Goal: Navigation & Orientation: Find specific page/section

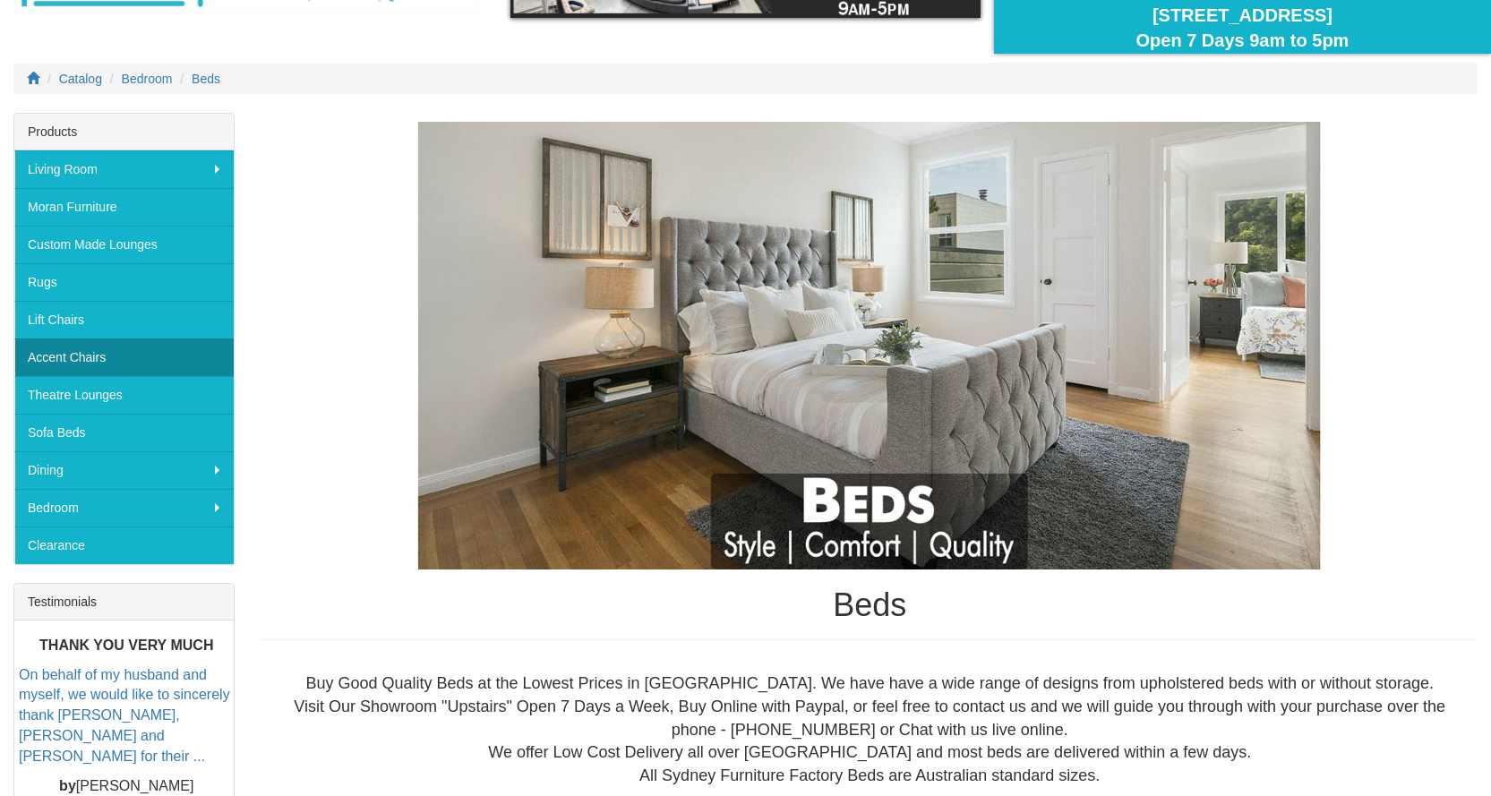
scroll to position [179, 0]
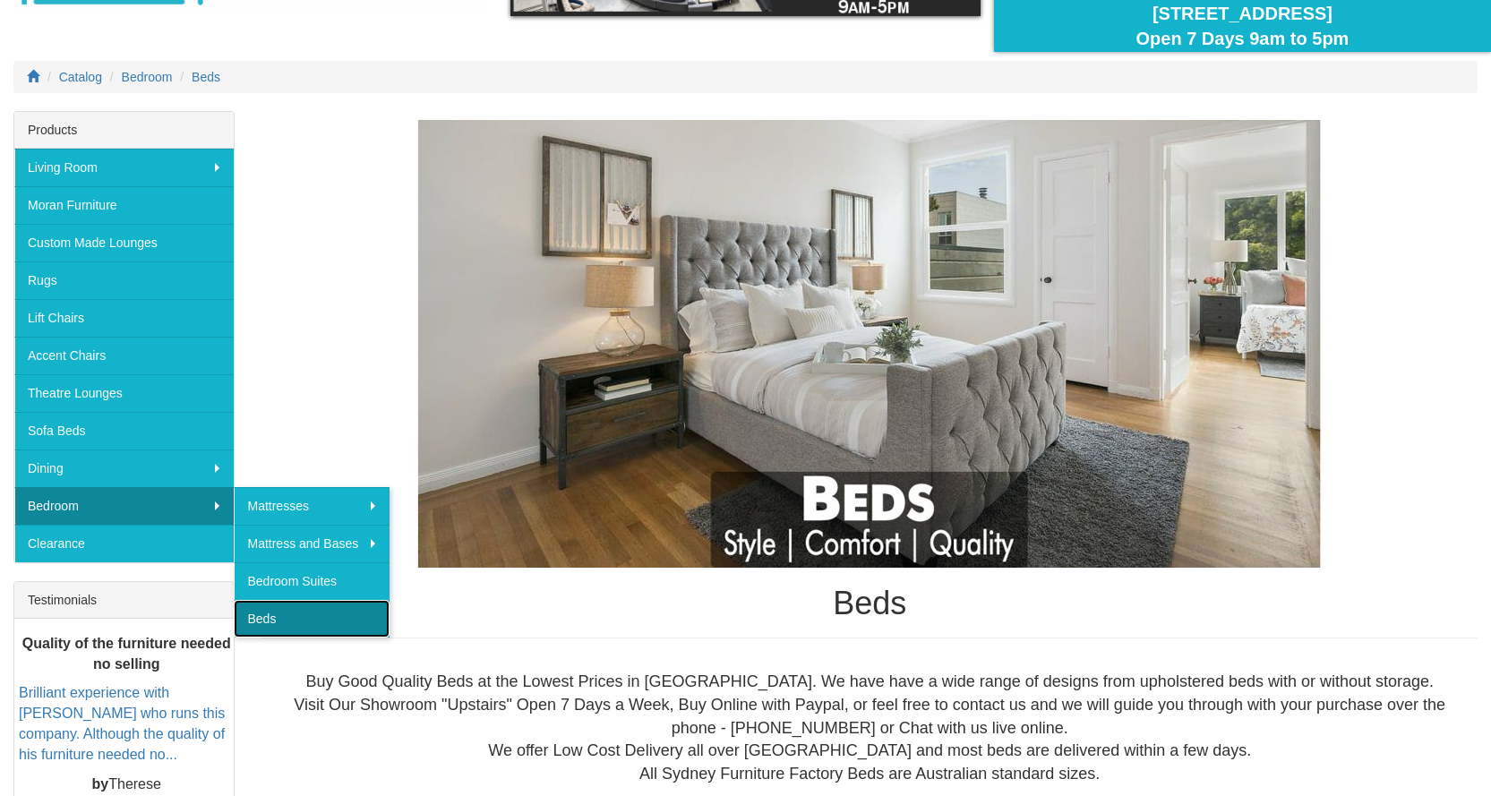
click at [270, 616] on link "Beds" at bounding box center [312, 619] width 156 height 38
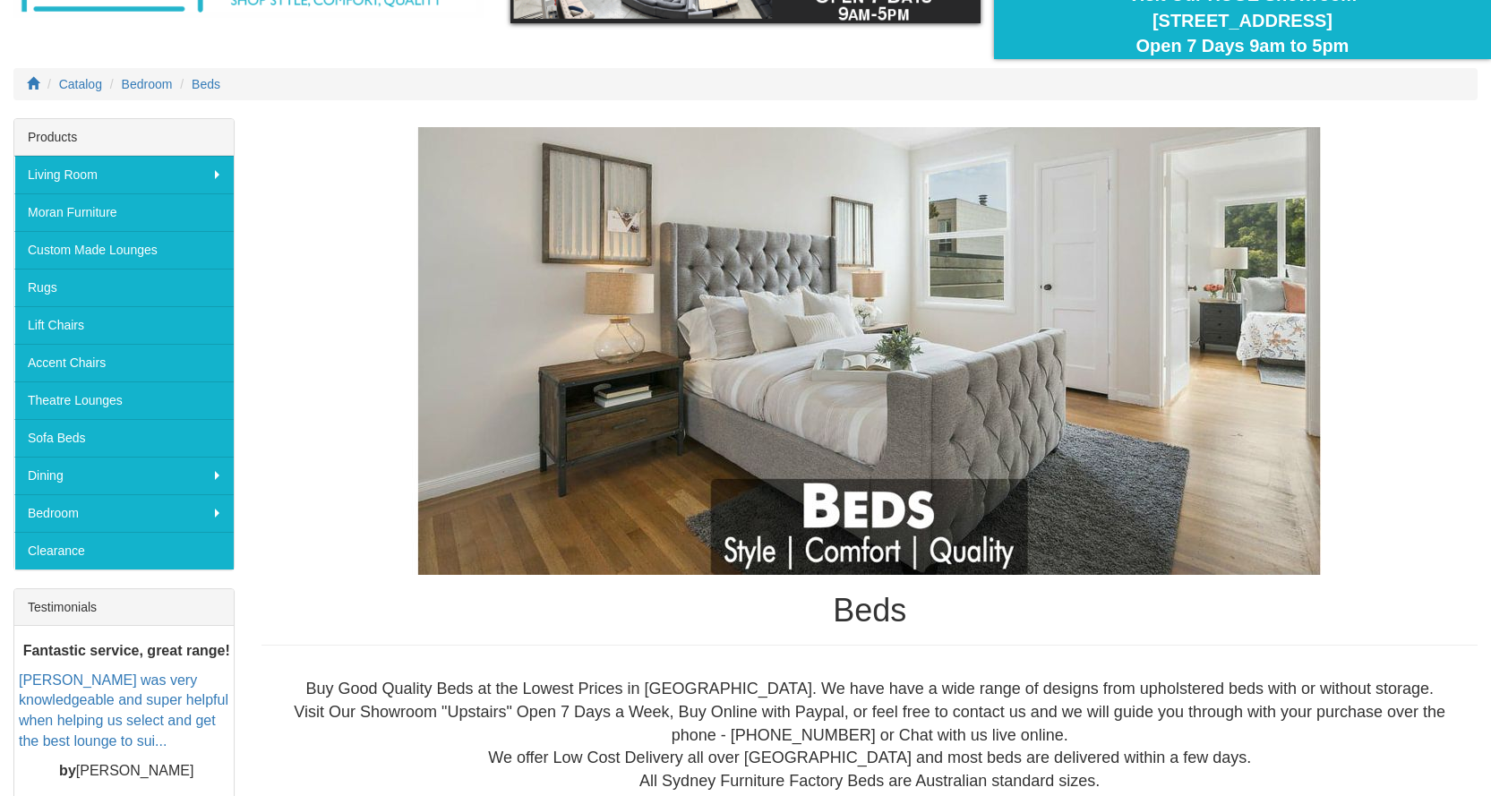
scroll to position [179, 0]
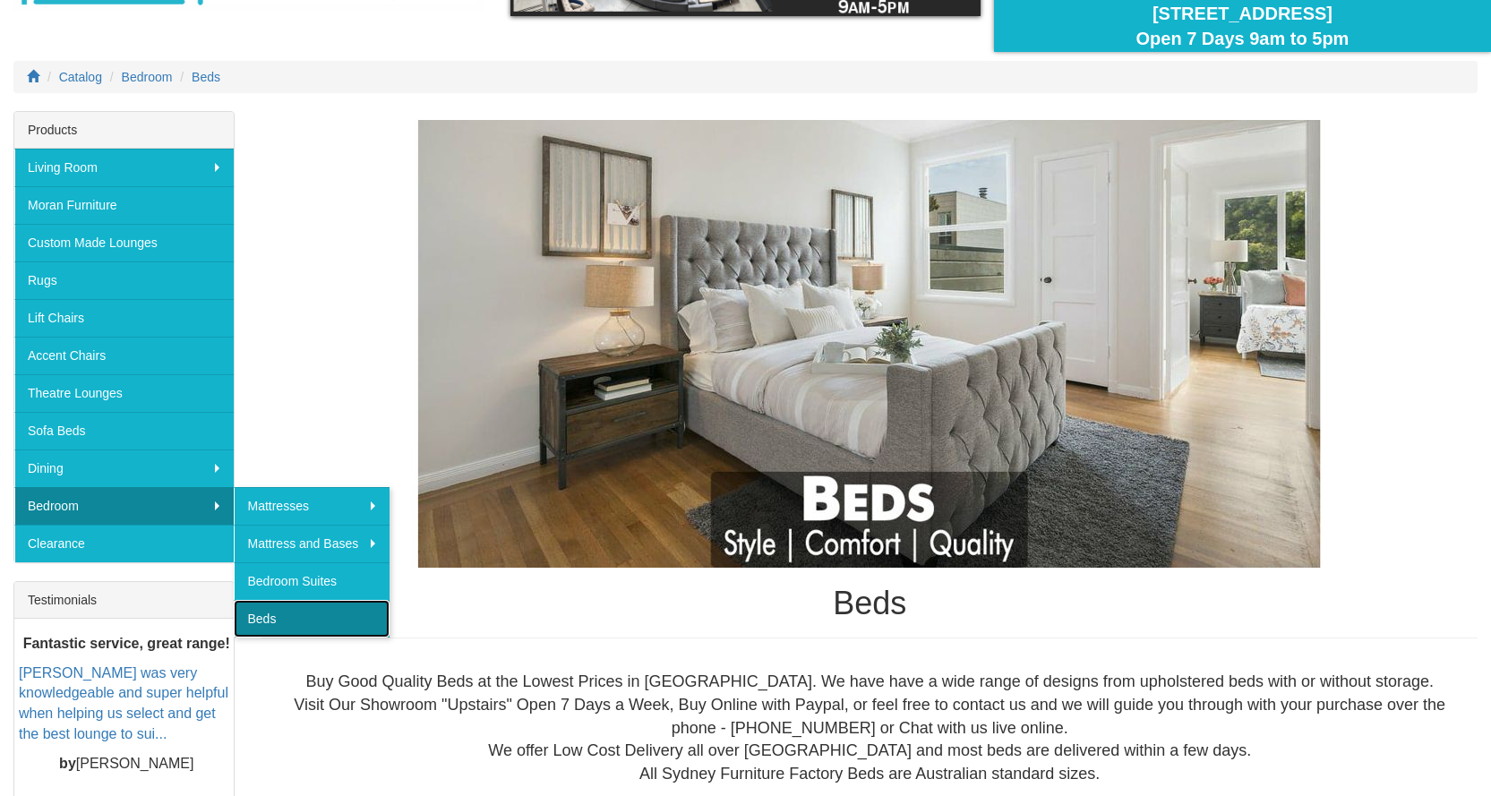
click at [265, 615] on link "Beds" at bounding box center [312, 619] width 156 height 38
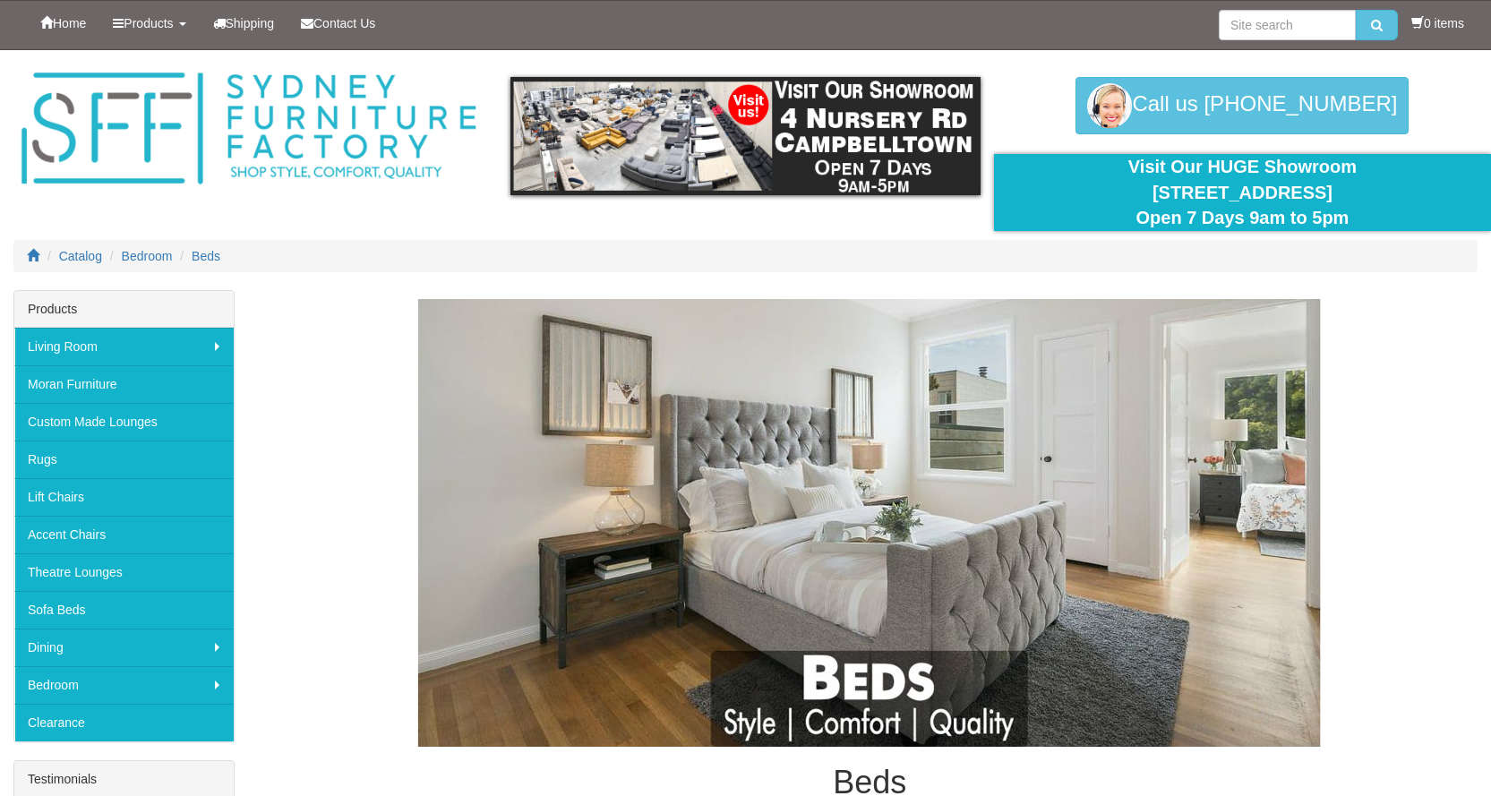
scroll to position [179, 0]
